Goal: Find specific page/section: Find specific page/section

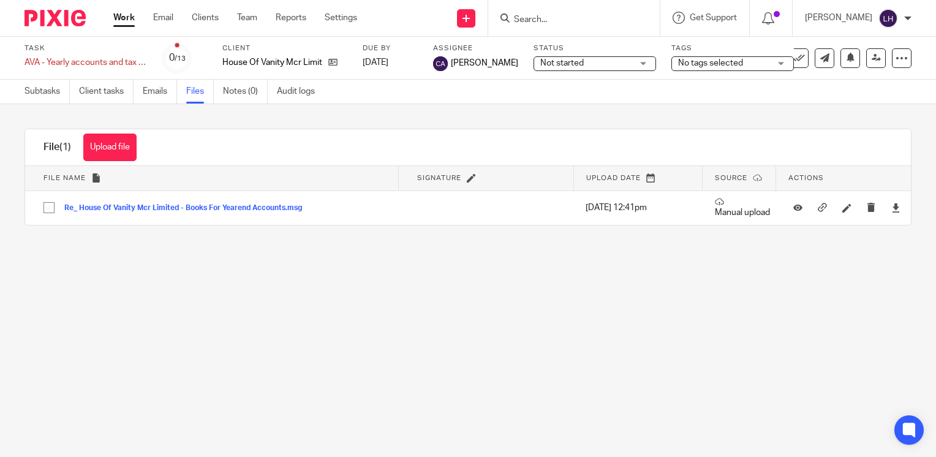
click at [576, 21] on input "Search" at bounding box center [568, 20] width 110 height 11
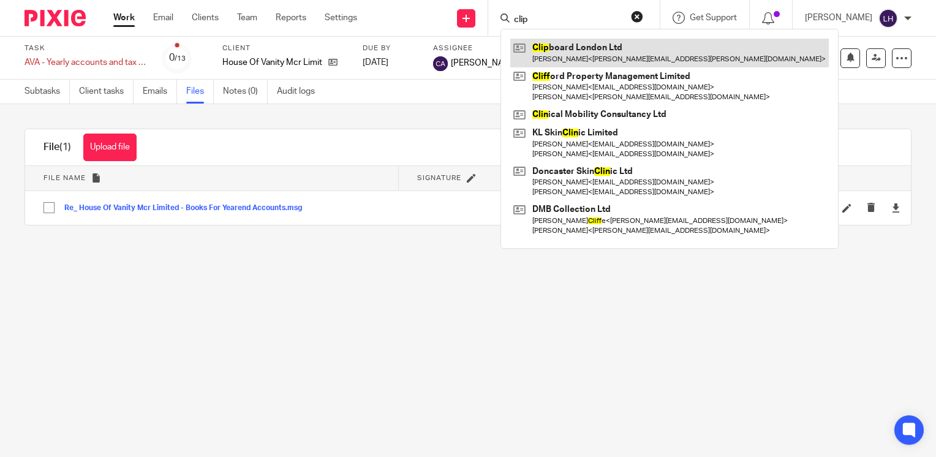
type input "clip"
click at [587, 47] on link at bounding box center [669, 53] width 319 height 28
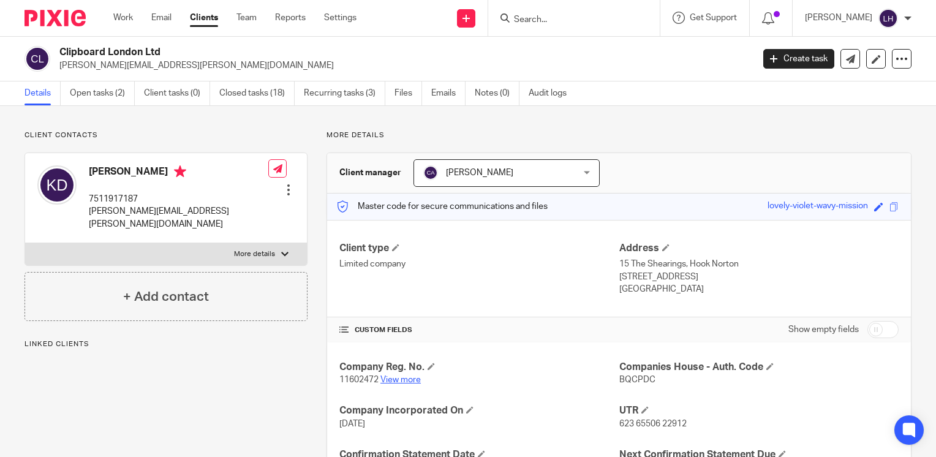
click at [402, 381] on link "View more" at bounding box center [400, 380] width 40 height 9
click at [407, 379] on link "View more" at bounding box center [400, 380] width 40 height 9
click at [119, 21] on link "Work" at bounding box center [123, 18] width 20 height 12
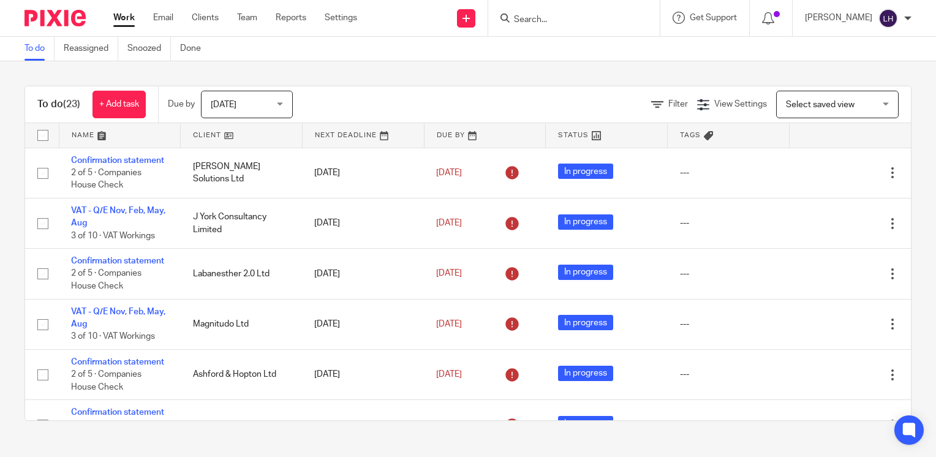
click at [559, 18] on input "Search" at bounding box center [568, 20] width 110 height 11
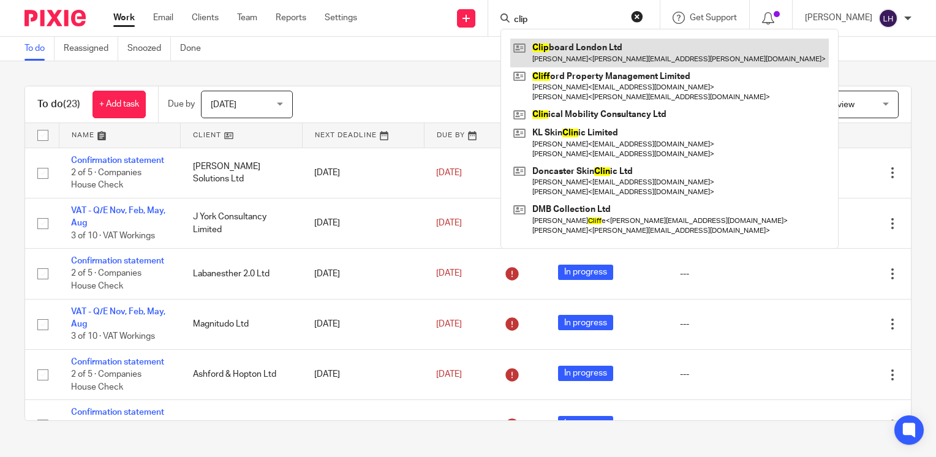
type input "clip"
click at [576, 51] on link at bounding box center [669, 53] width 319 height 28
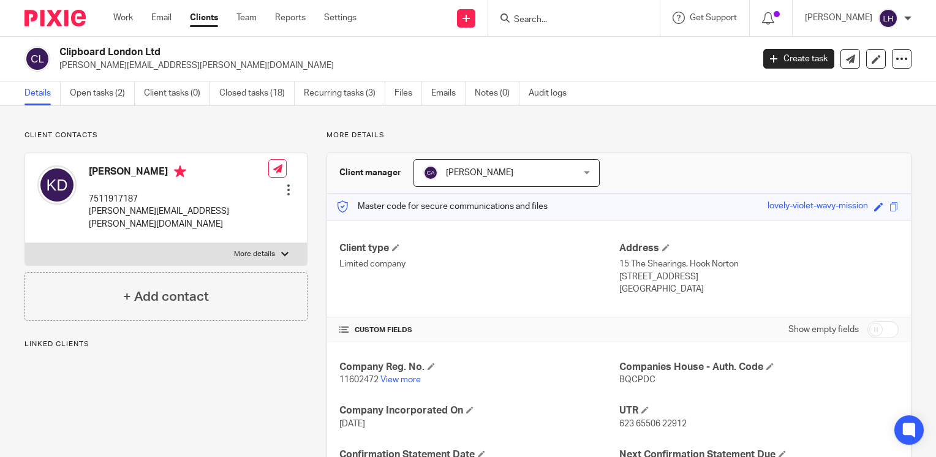
click at [359, 376] on span "11602472" at bounding box center [358, 380] width 39 height 9
copy p "11602472"
click at [636, 379] on span "BQCPDC" at bounding box center [637, 380] width 36 height 9
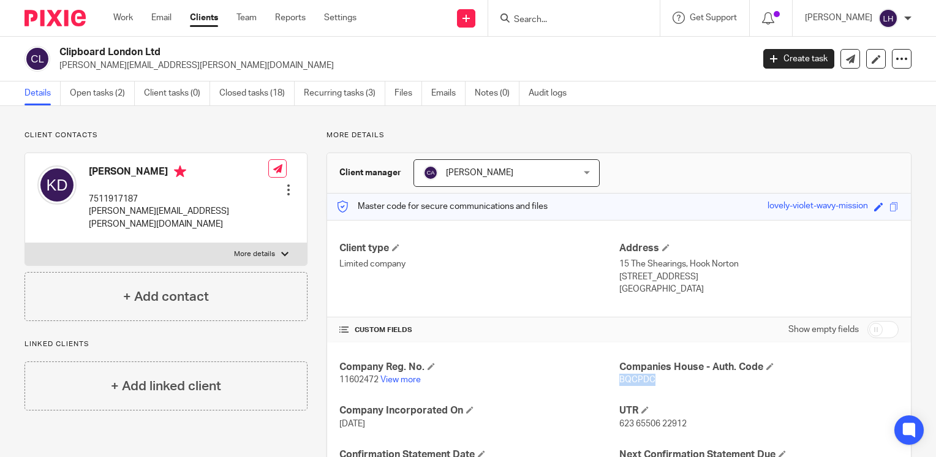
copy span "BQCPDC"
click at [406, 381] on link "View more" at bounding box center [400, 380] width 40 height 9
click at [407, 378] on link "View more" at bounding box center [400, 380] width 40 height 9
click at [411, 378] on link "View more" at bounding box center [400, 380] width 40 height 9
click at [125, 21] on link "Work" at bounding box center [123, 18] width 20 height 12
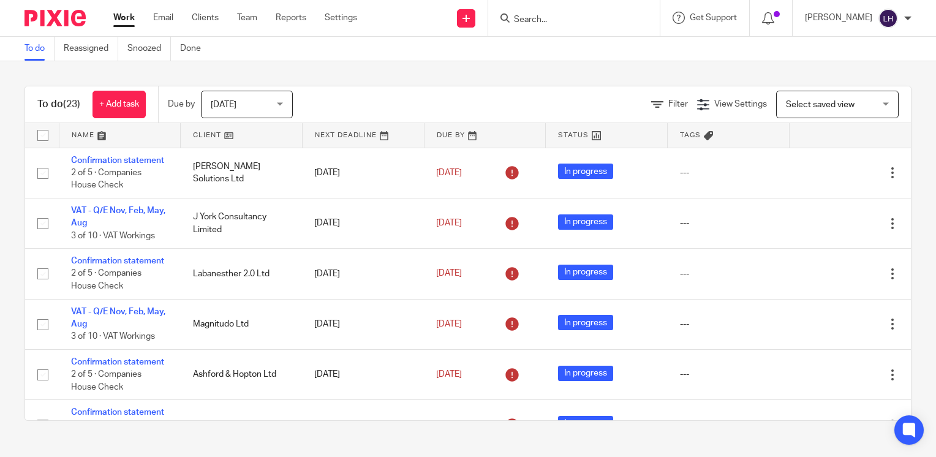
click at [561, 15] on input "Search" at bounding box center [568, 20] width 110 height 11
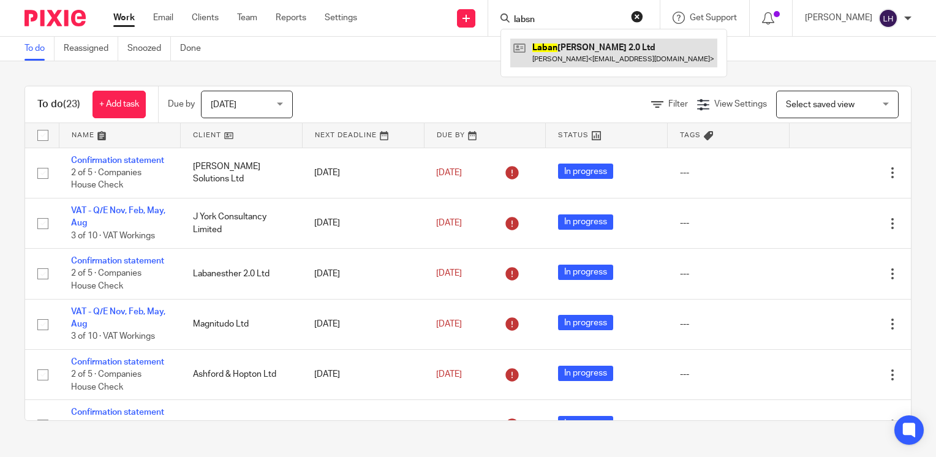
type input "labsn"
click at [578, 48] on link at bounding box center [613, 53] width 207 height 28
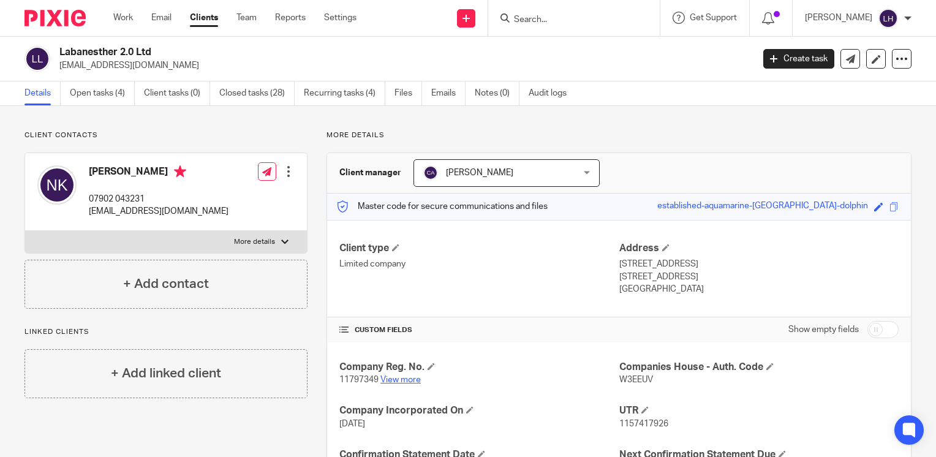
click at [409, 379] on link "View more" at bounding box center [400, 380] width 40 height 9
click at [129, 21] on link "Work" at bounding box center [123, 18] width 20 height 12
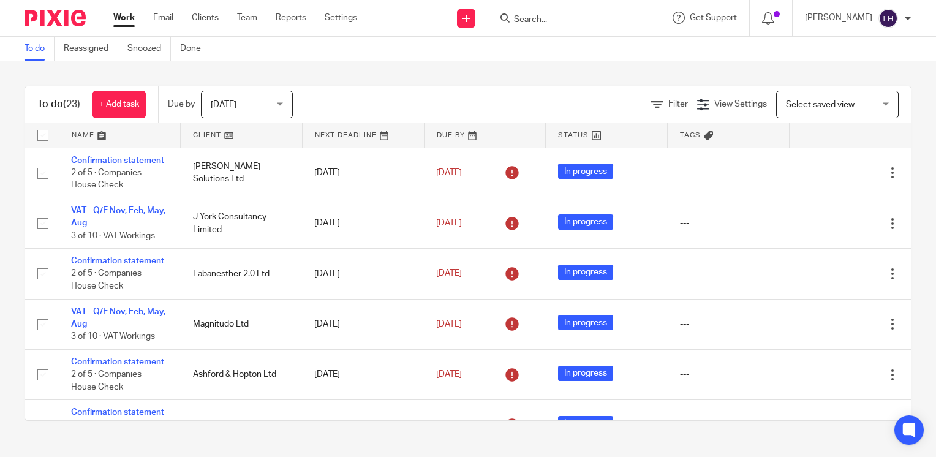
click at [556, 13] on form at bounding box center [578, 17] width 130 height 15
click at [554, 21] on input "Search" at bounding box center [568, 20] width 110 height 11
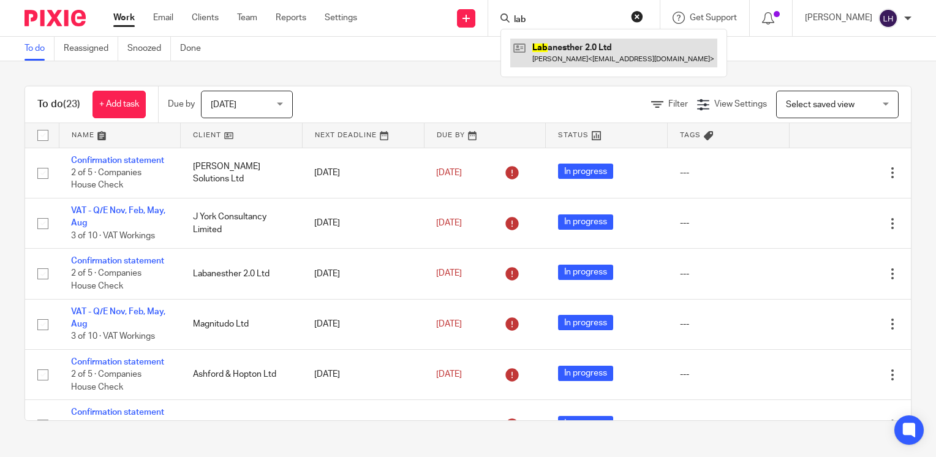
type input "lab"
click at [606, 55] on link at bounding box center [613, 53] width 207 height 28
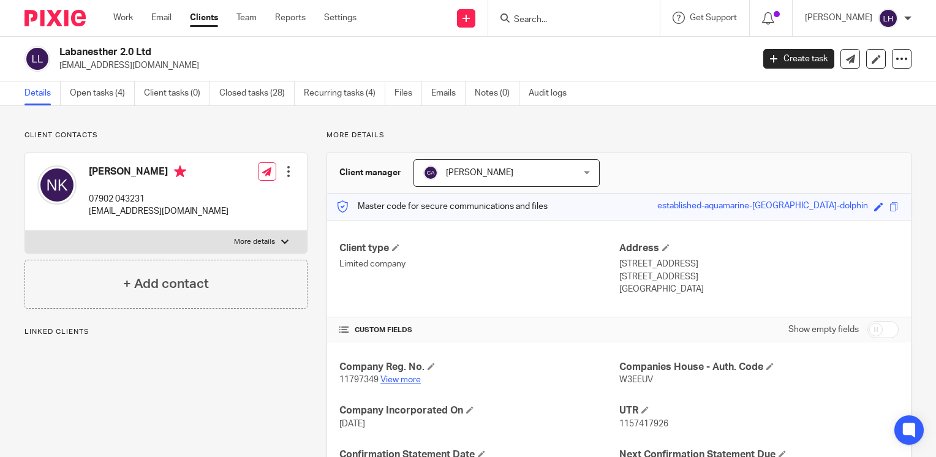
click at [412, 376] on link "View more" at bounding box center [400, 380] width 40 height 9
